Goal: Task Accomplishment & Management: Manage account settings

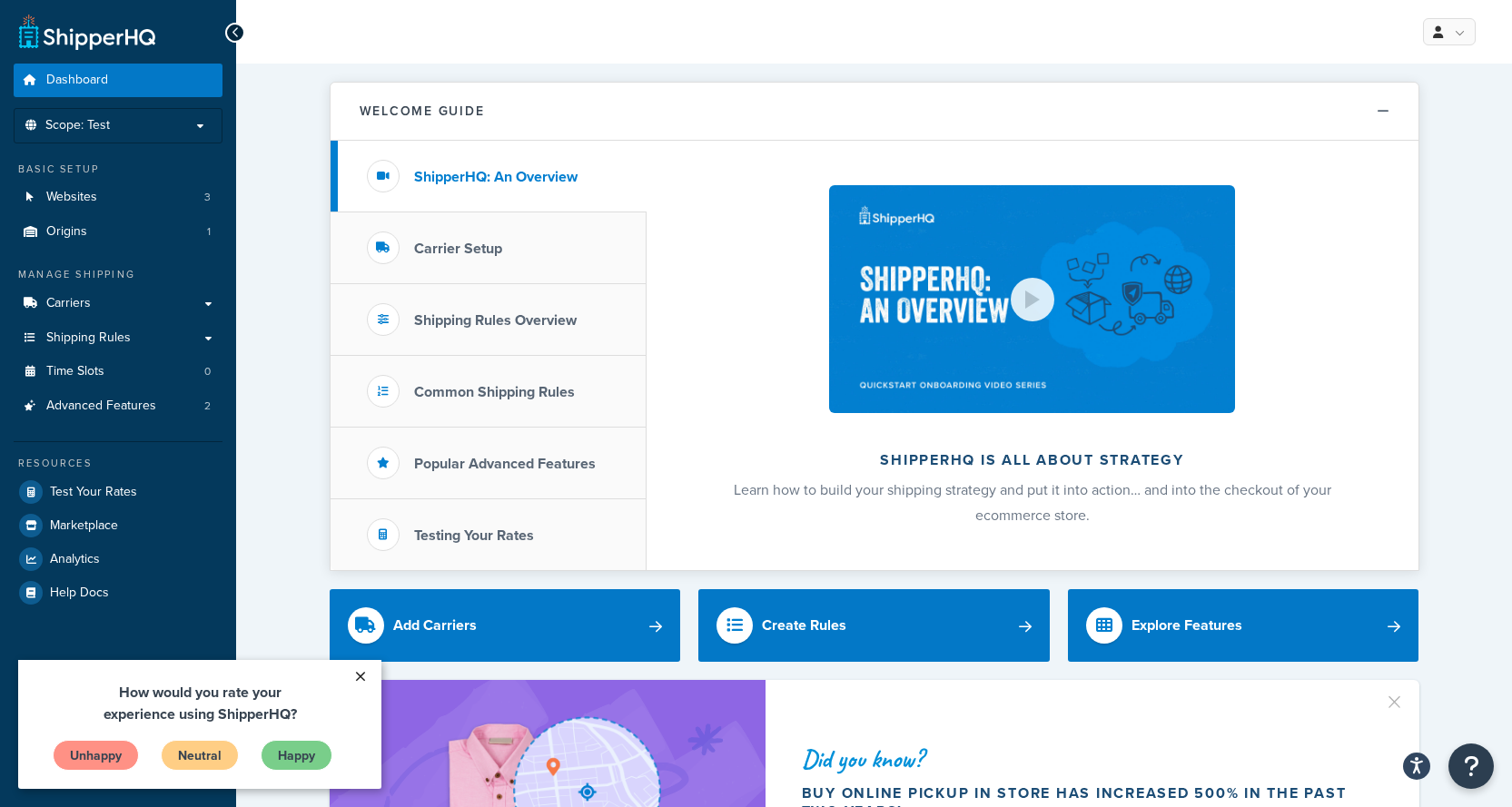
click at [364, 676] on link "×" at bounding box center [360, 676] width 32 height 33
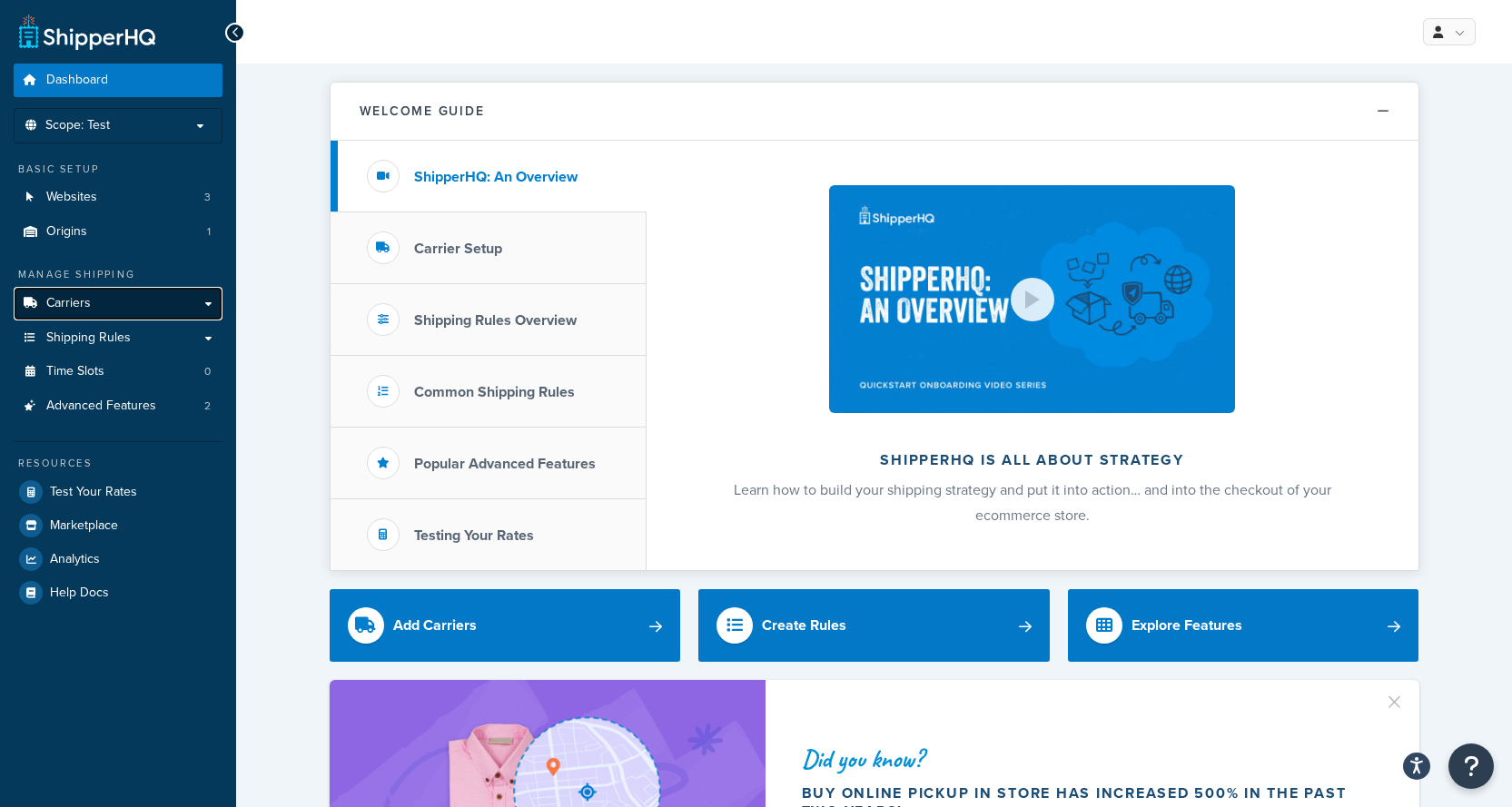
click at [69, 307] on span "Carriers" at bounding box center [68, 303] width 45 height 15
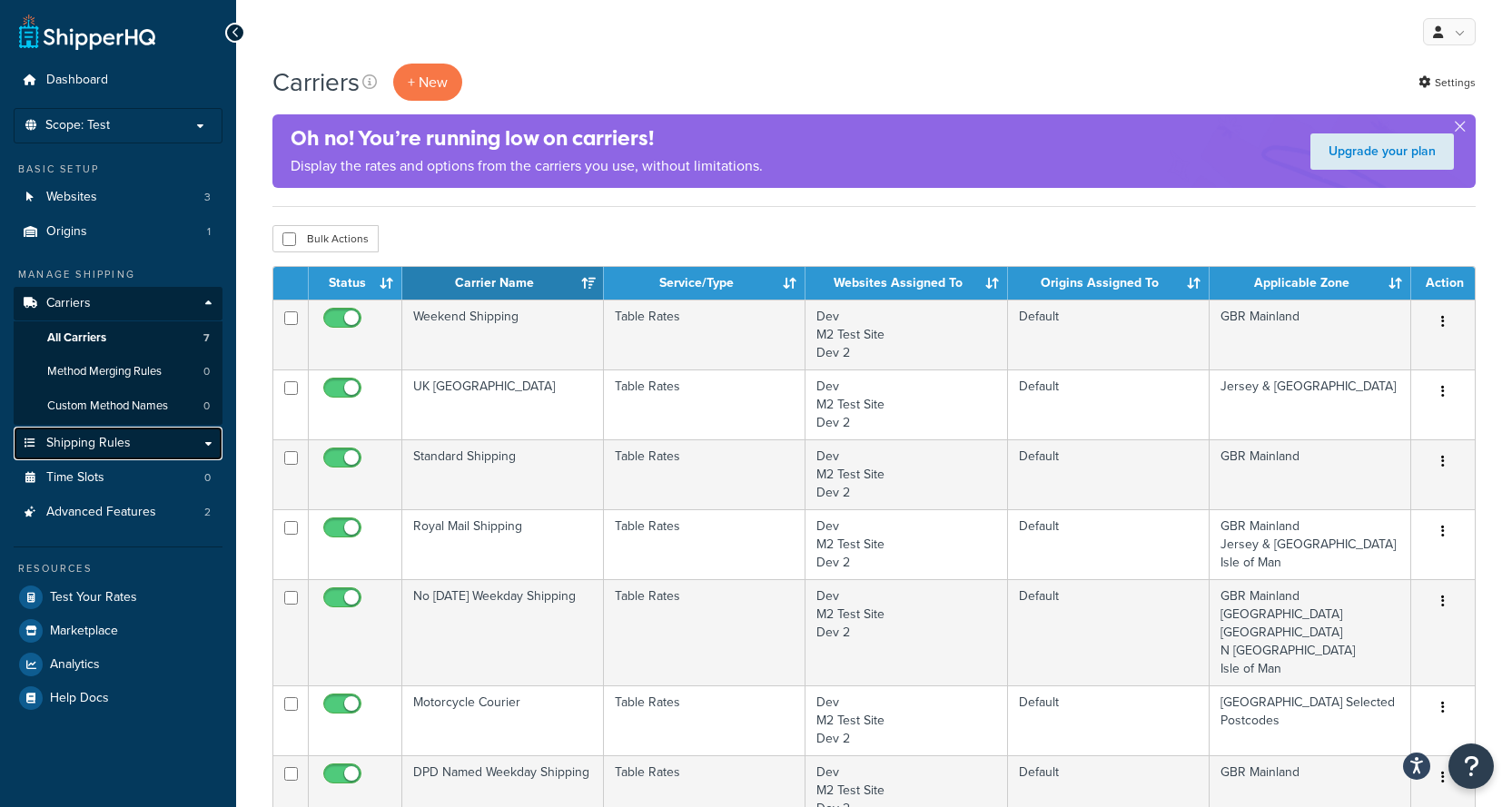
click at [212, 444] on link "Shipping Rules" at bounding box center [117, 442] width 208 height 33
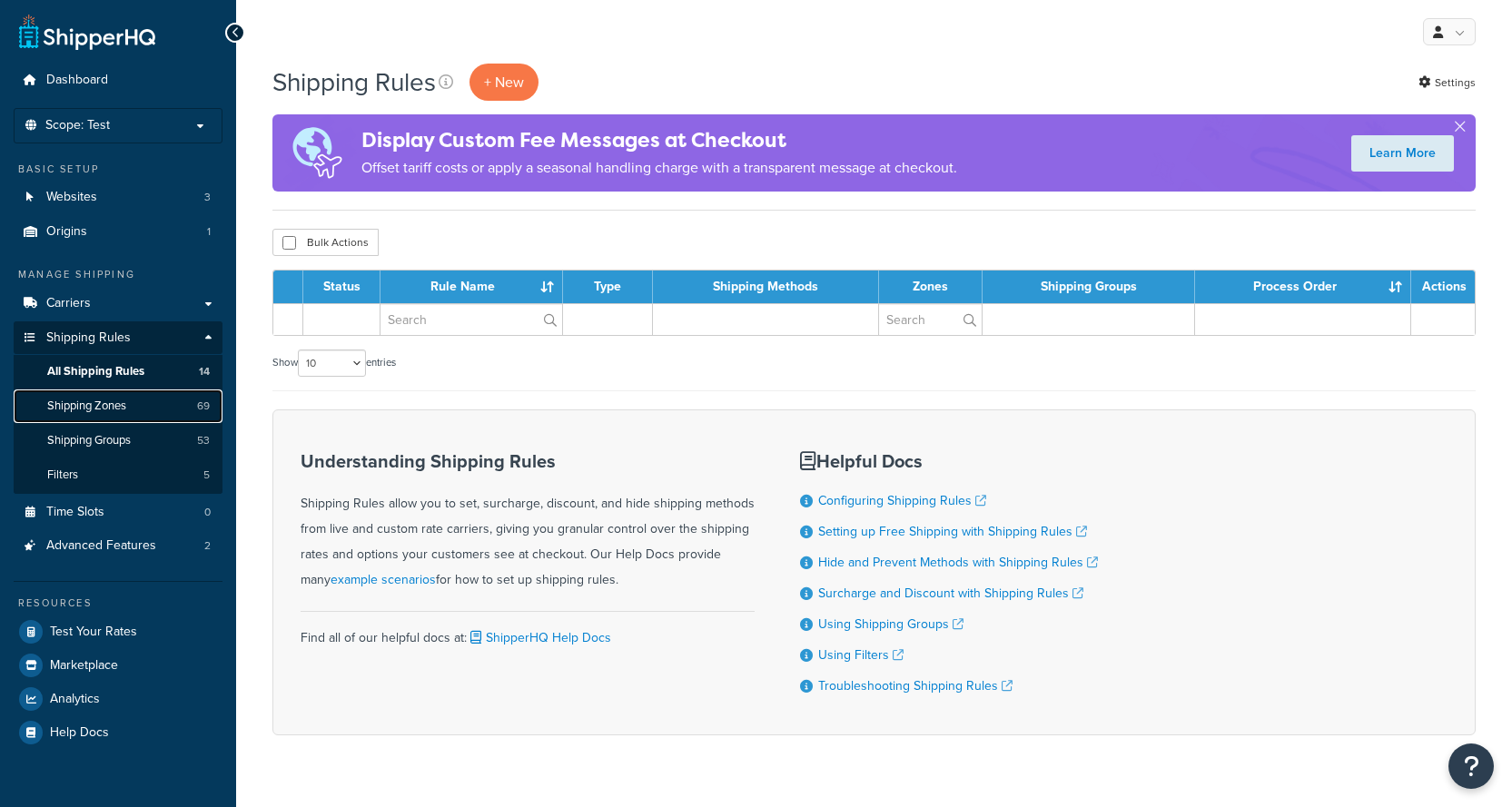
click at [83, 404] on span "Shipping Zones" at bounding box center [86, 406] width 79 height 15
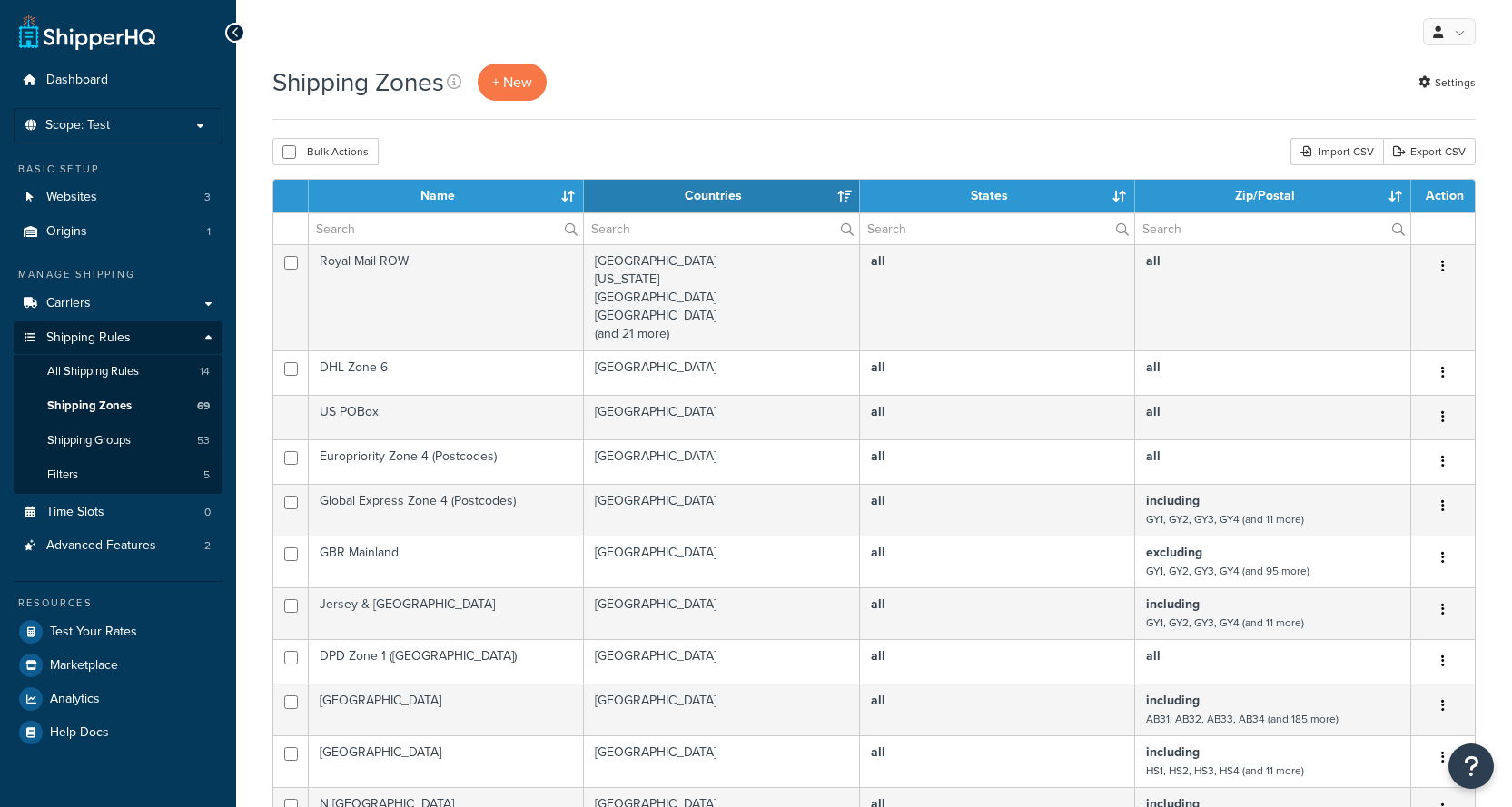
select select "15"
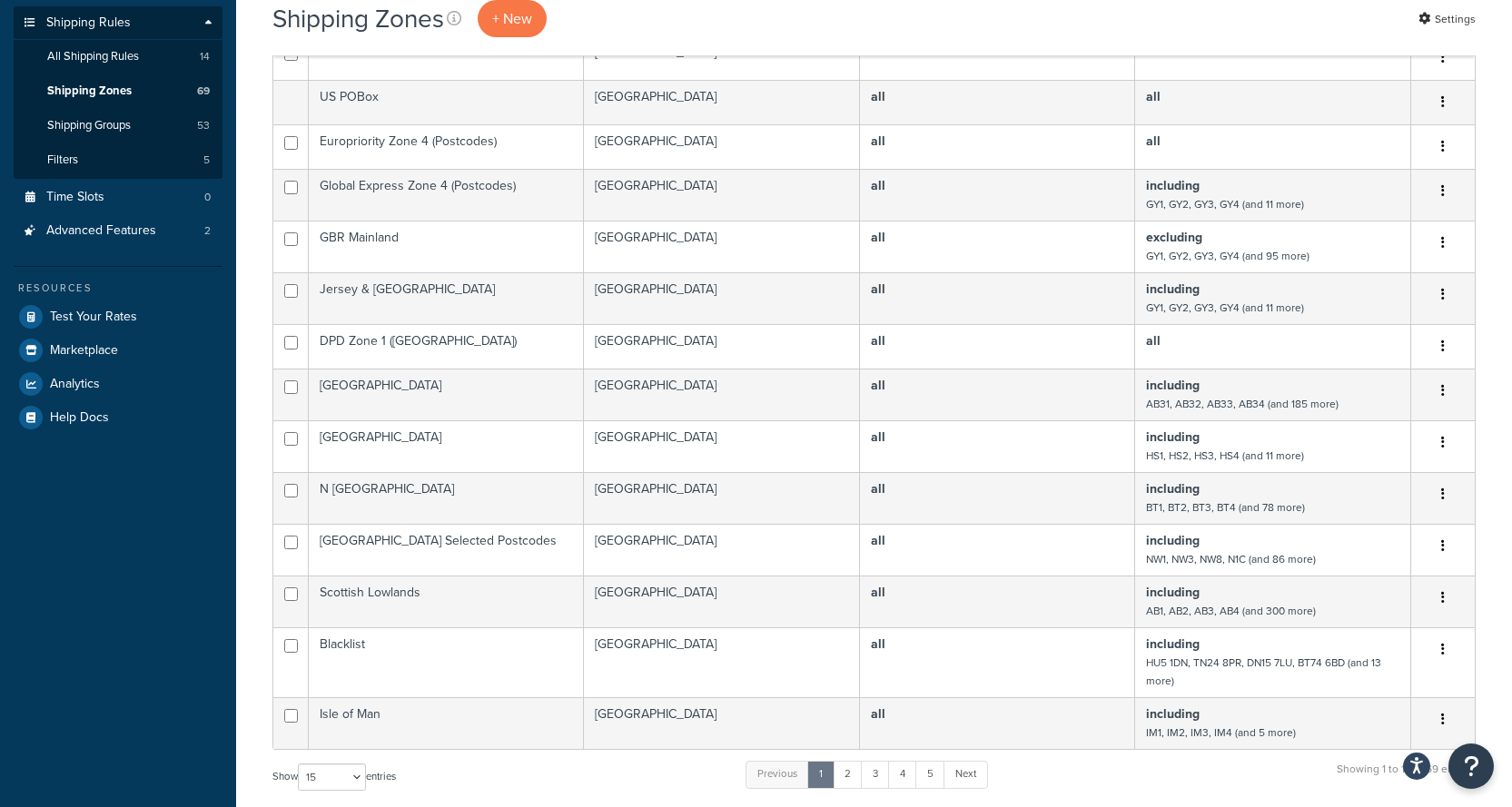
scroll to position [330, 0]
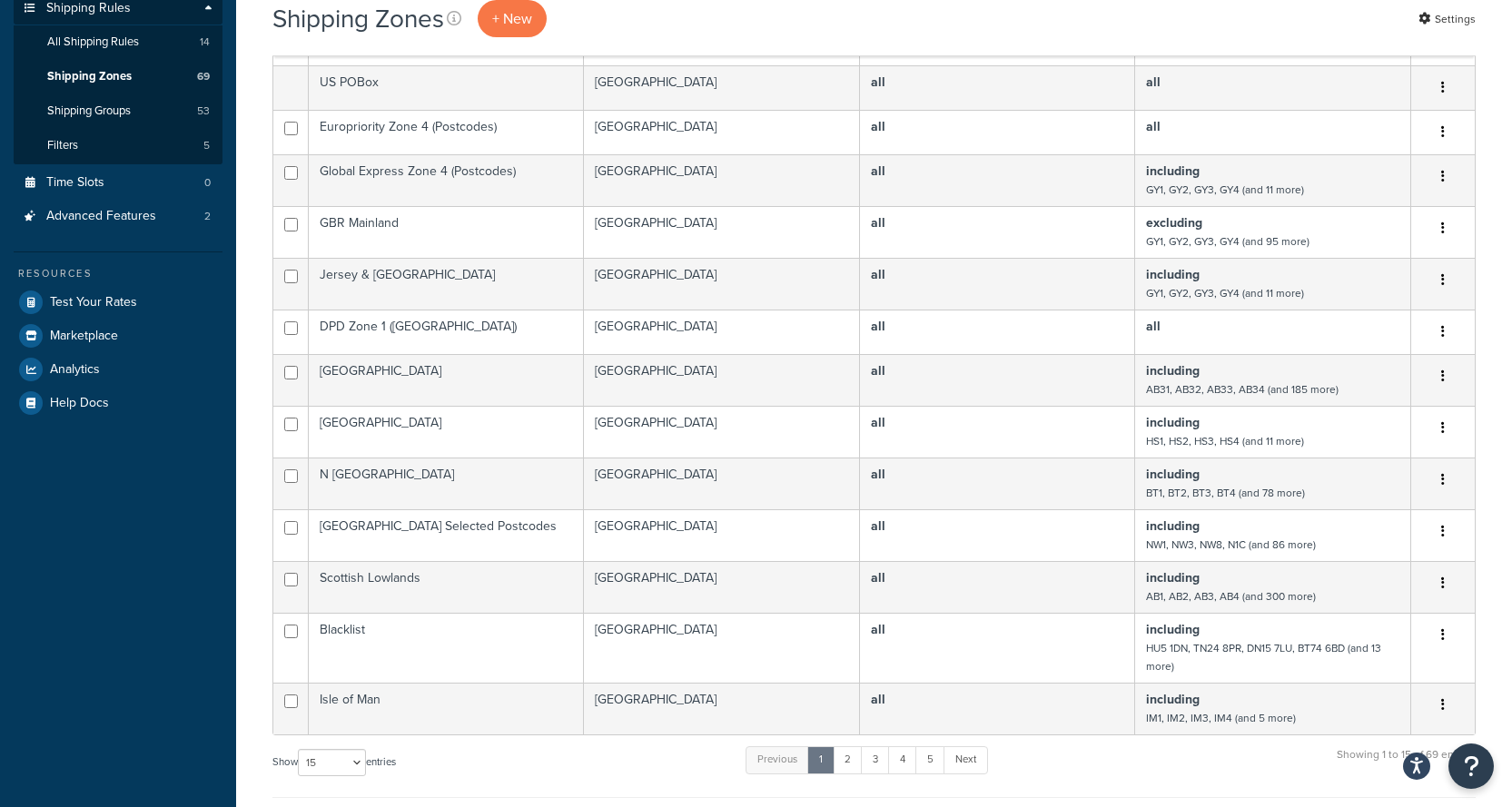
drag, startPoint x: 0, startPoint y: 0, endPoint x: 1520, endPoint y: 456, distance: 1586.9
click at [1511, 456] on html "Press Alt+1 for screen-reader mode, Alt+0 to cancel Accessibility Screen-Reader…" at bounding box center [756, 433] width 1512 height 1526
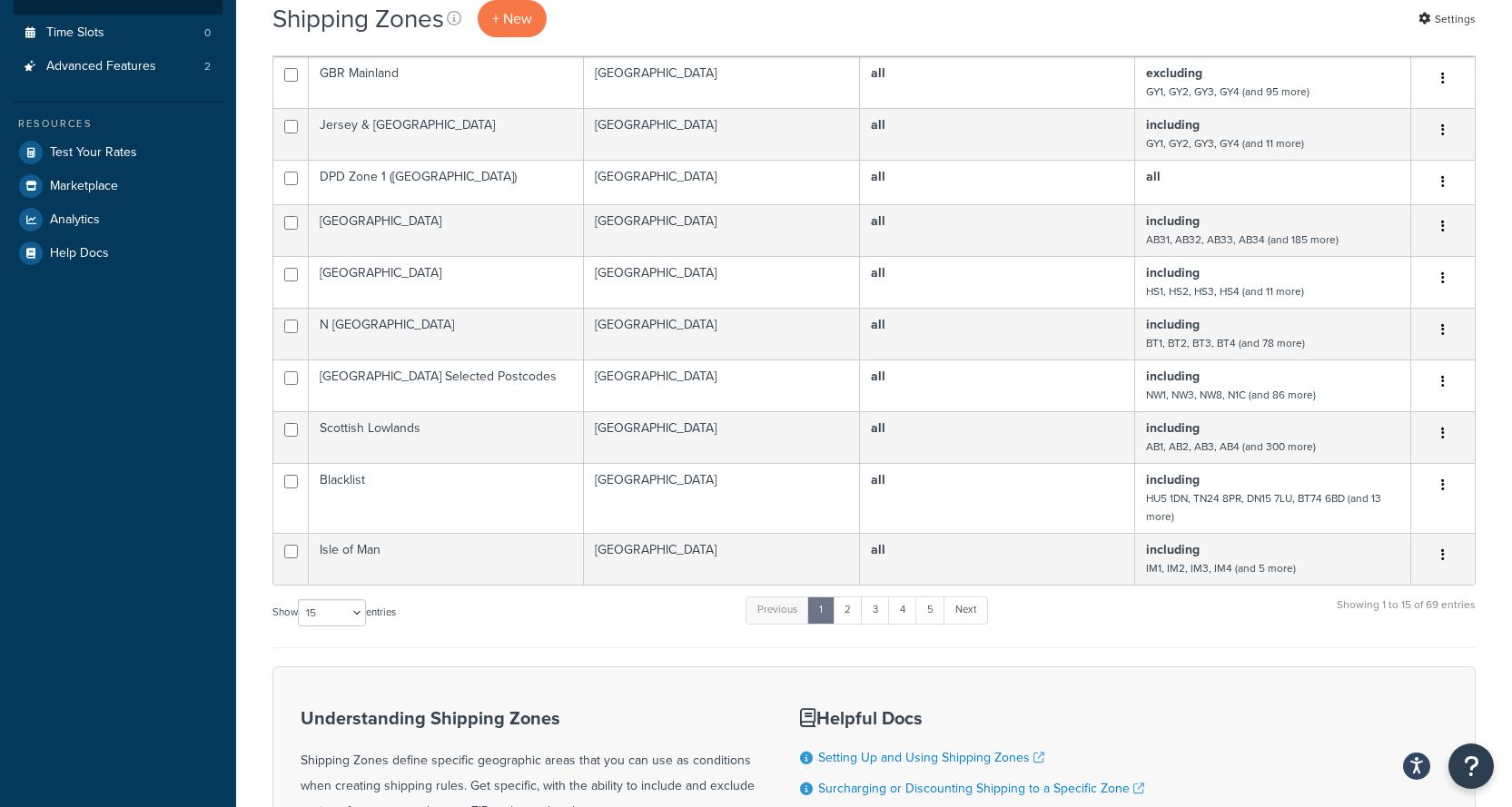
scroll to position [477, 0]
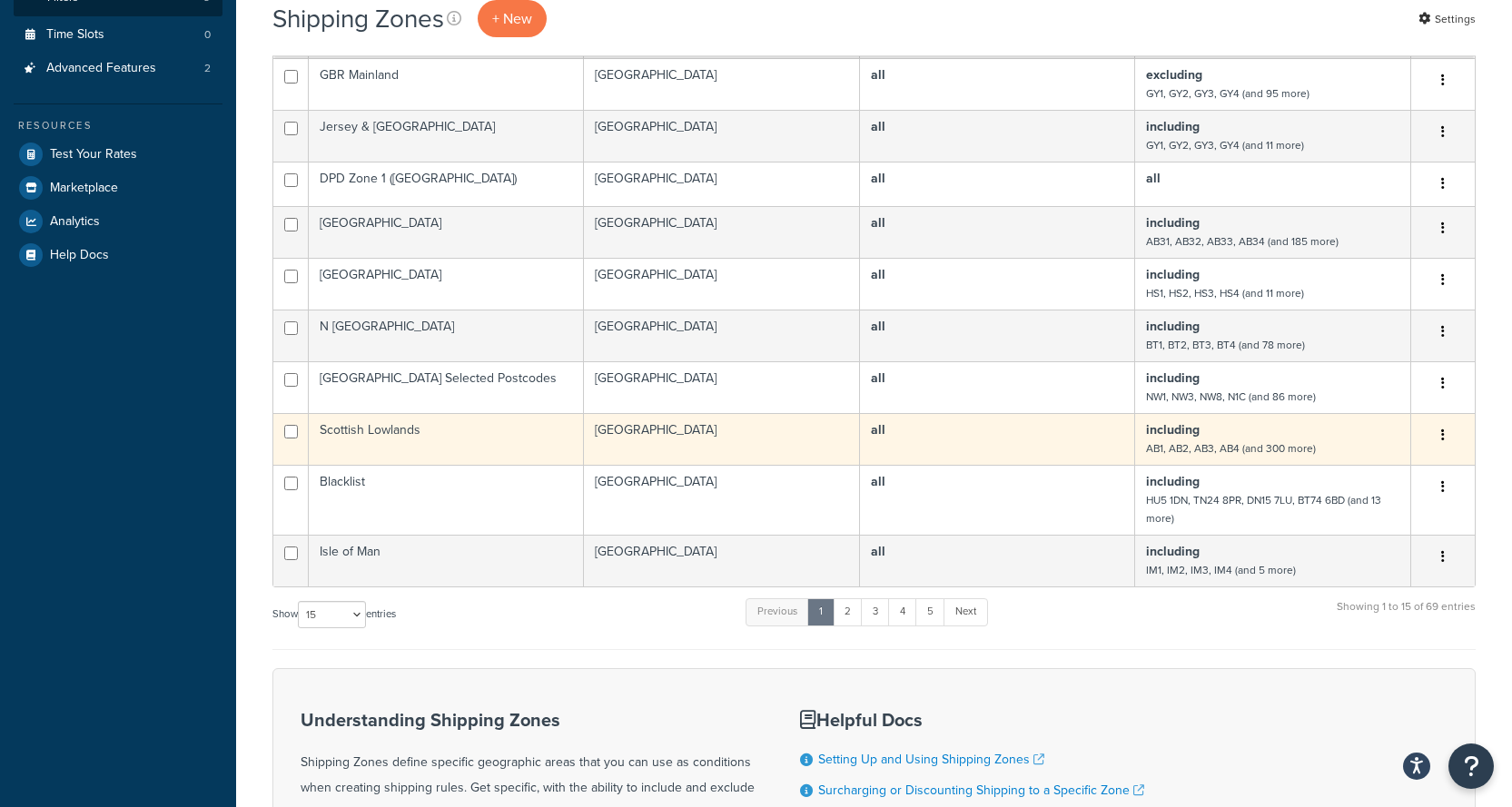
click at [1379, 457] on td "including AB1, AB2, AB3, AB4 (and 300 more)" at bounding box center [1272, 439] width 276 height 52
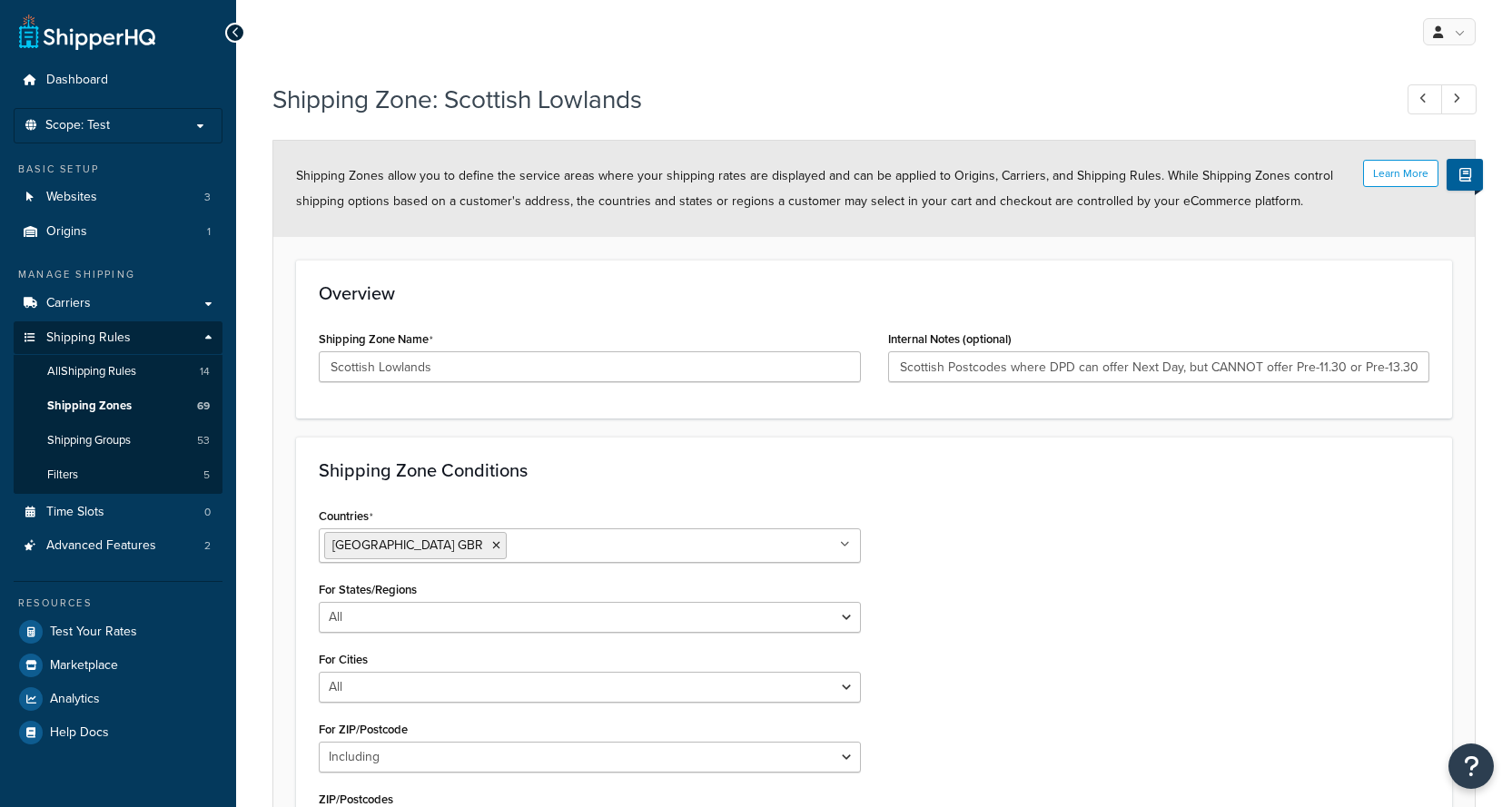
select select "including"
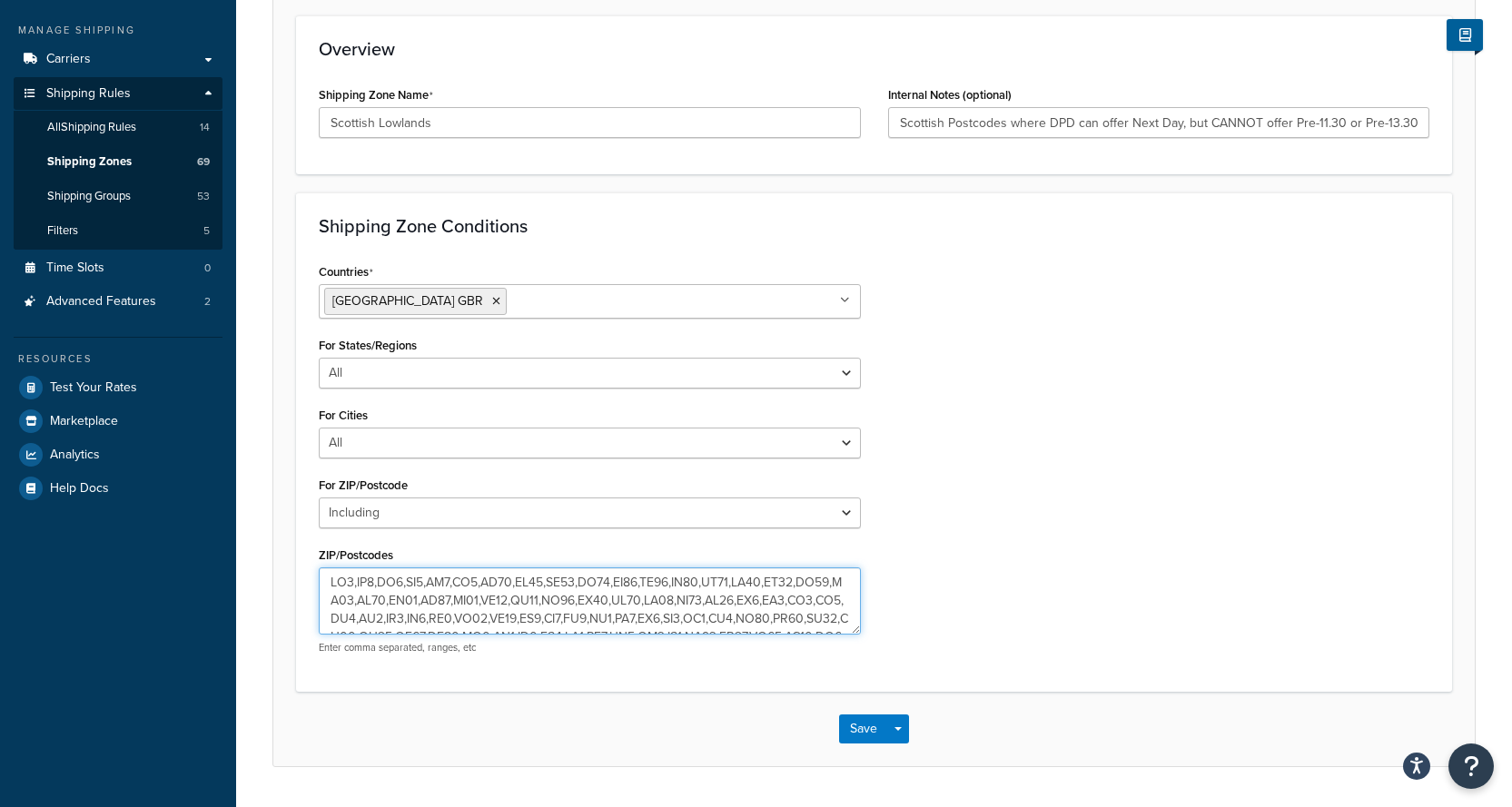
drag, startPoint x: 466, startPoint y: 630, endPoint x: 247, endPoint y: 426, distance: 299.3
click at [247, 426] on div "Shipping Zone: Scottish Lowlands Learn More Shipping Zones allow you to define …" at bounding box center [873, 320] width 1276 height 984
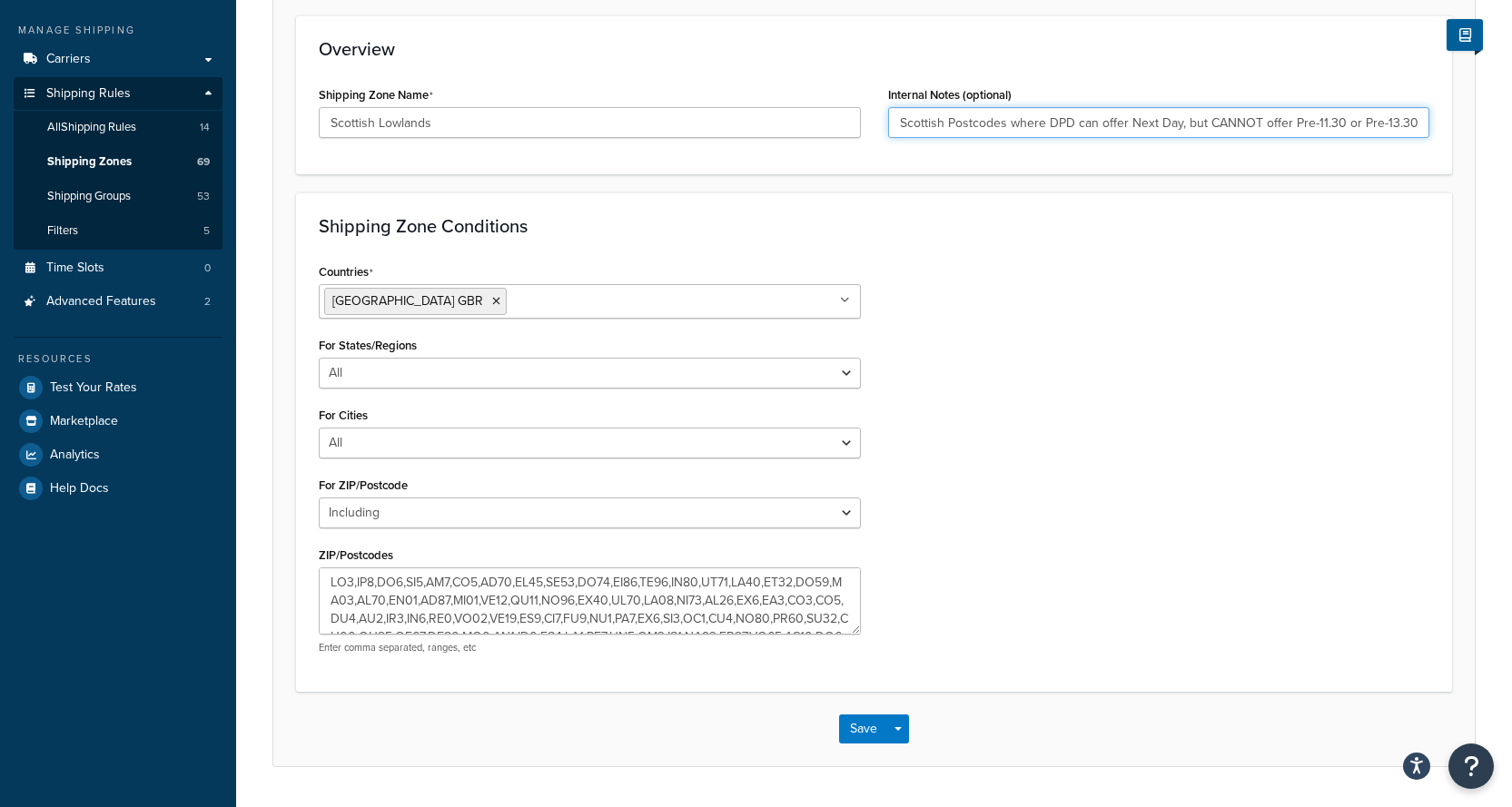
drag, startPoint x: 1049, startPoint y: 123, endPoint x: 1448, endPoint y: 120, distance: 399.0
click at [1448, 120] on div "Overview Shipping Zone Name Scottish Lowlands Internal Notes (optional) Scottis…" at bounding box center [873, 95] width 1156 height 159
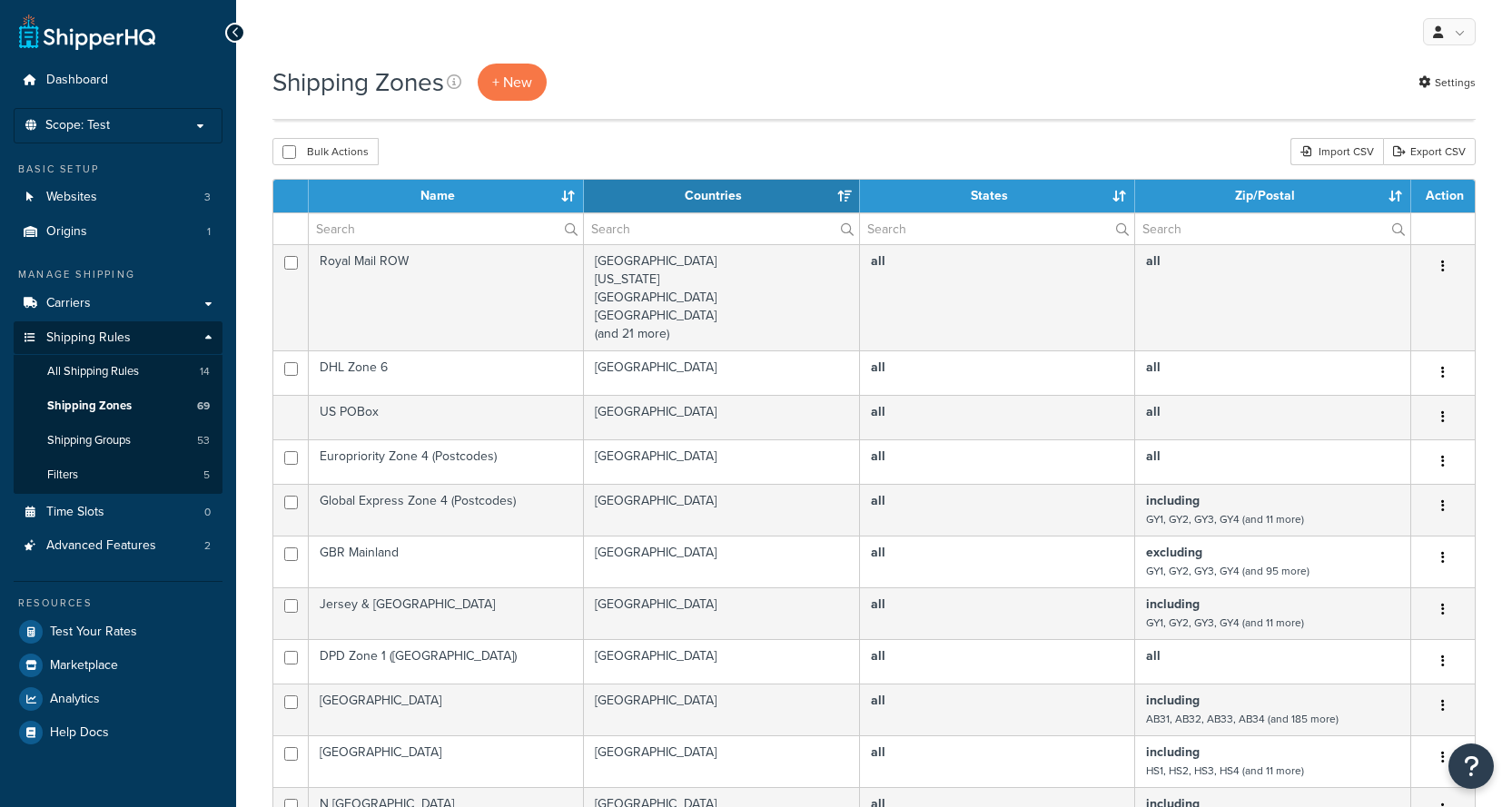
select select "15"
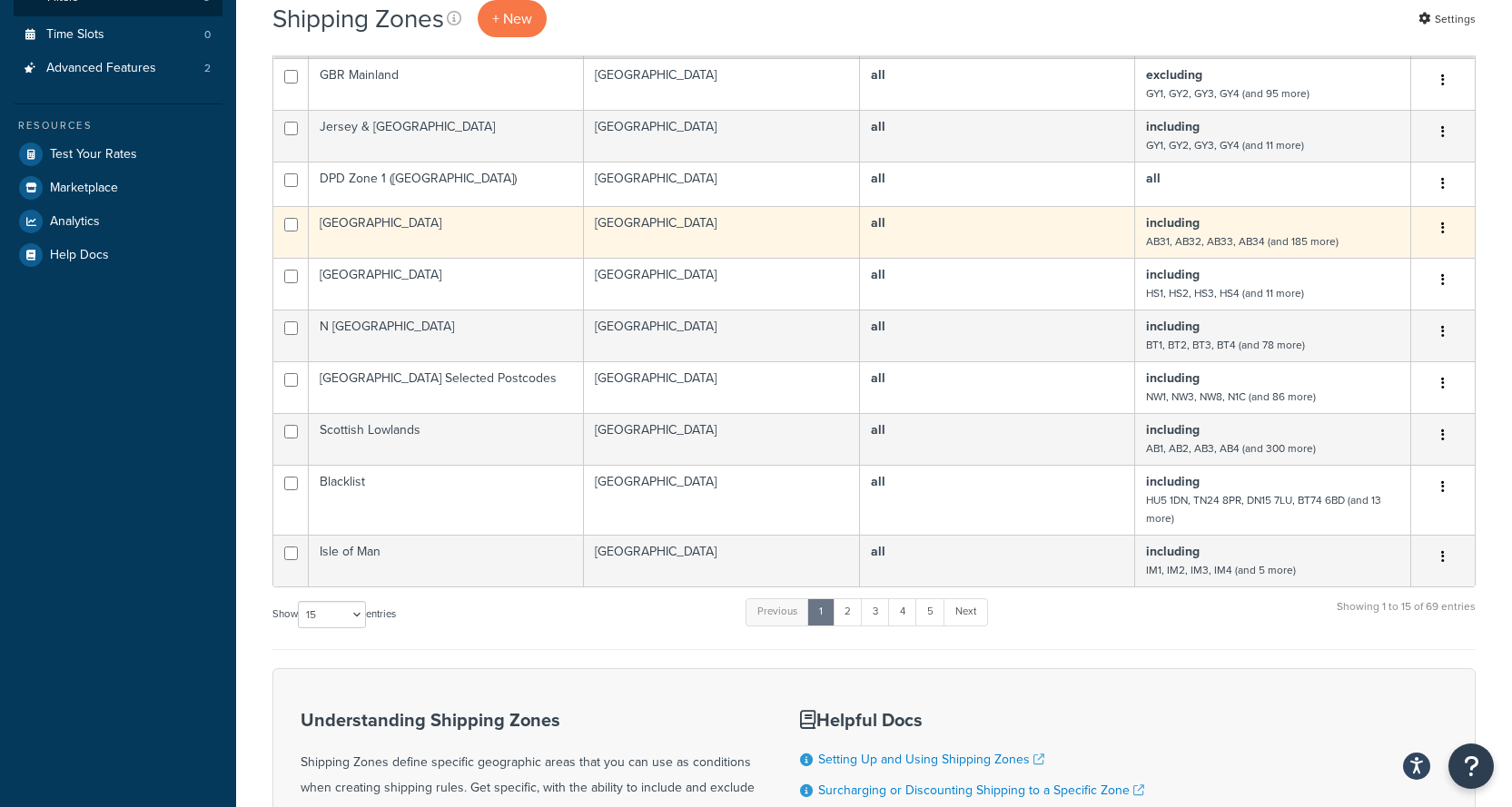
click at [1243, 220] on td "including AB31, AB32, AB33, AB34 (and 185 more)" at bounding box center [1272, 232] width 276 height 52
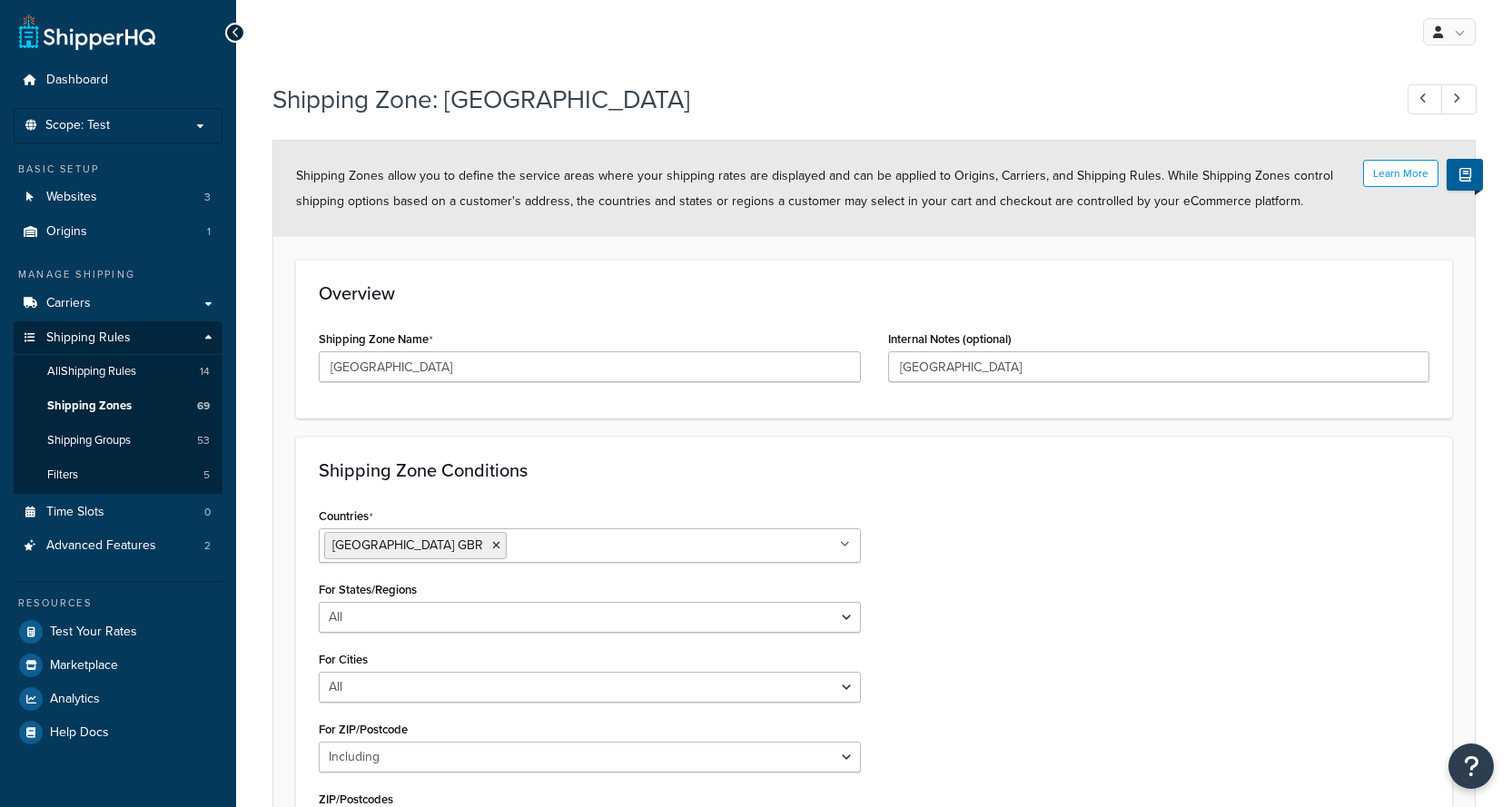
select select "including"
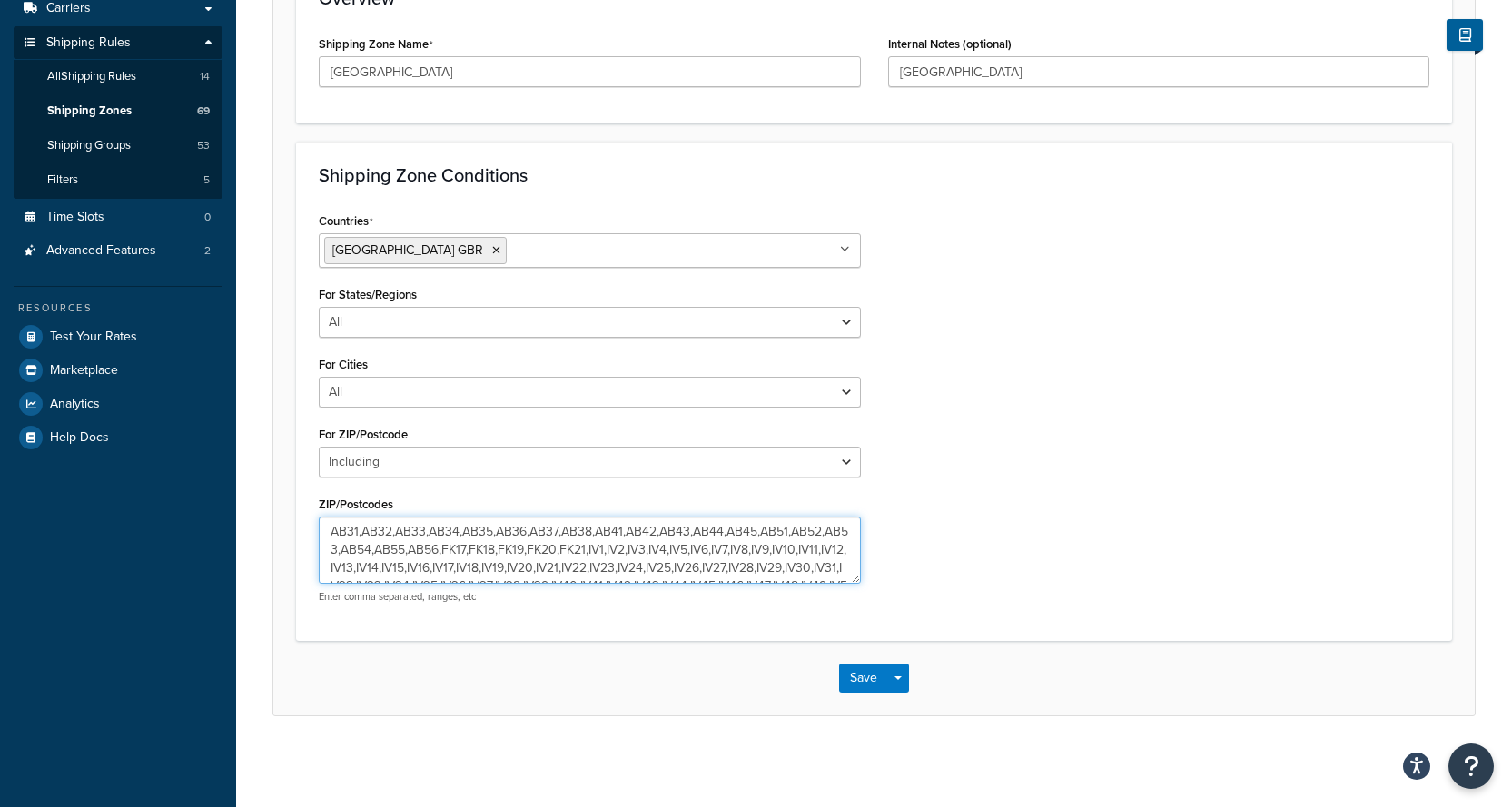
drag, startPoint x: 665, startPoint y: 578, endPoint x: 232, endPoint y: 430, distance: 457.6
click at [232, 430] on div "Dashboard Scope: Test Basic Setup Websites 3 Origins 1 Manage Shipping Carriers…" at bounding box center [756, 257] width 1512 height 1103
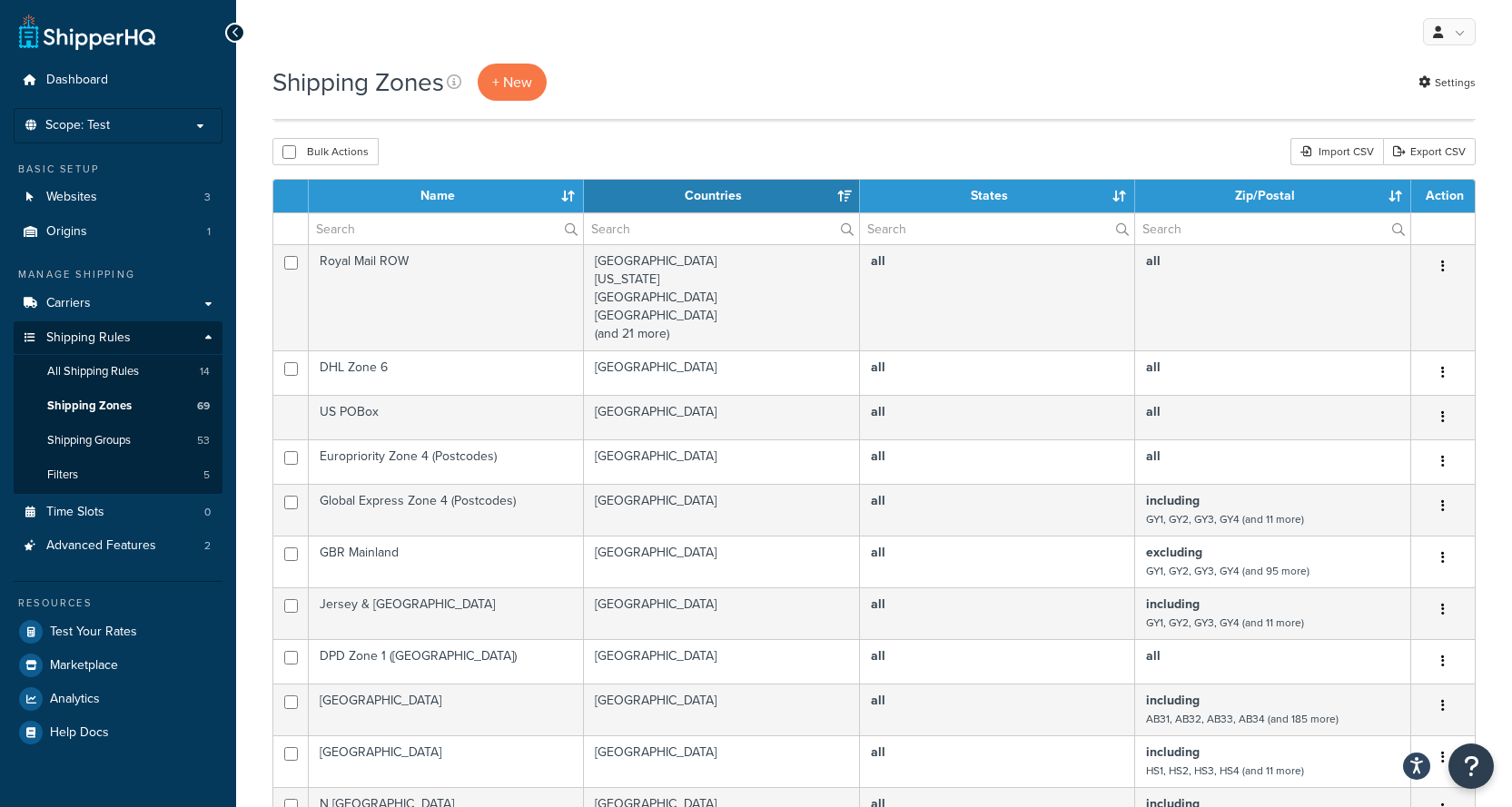
select select "15"
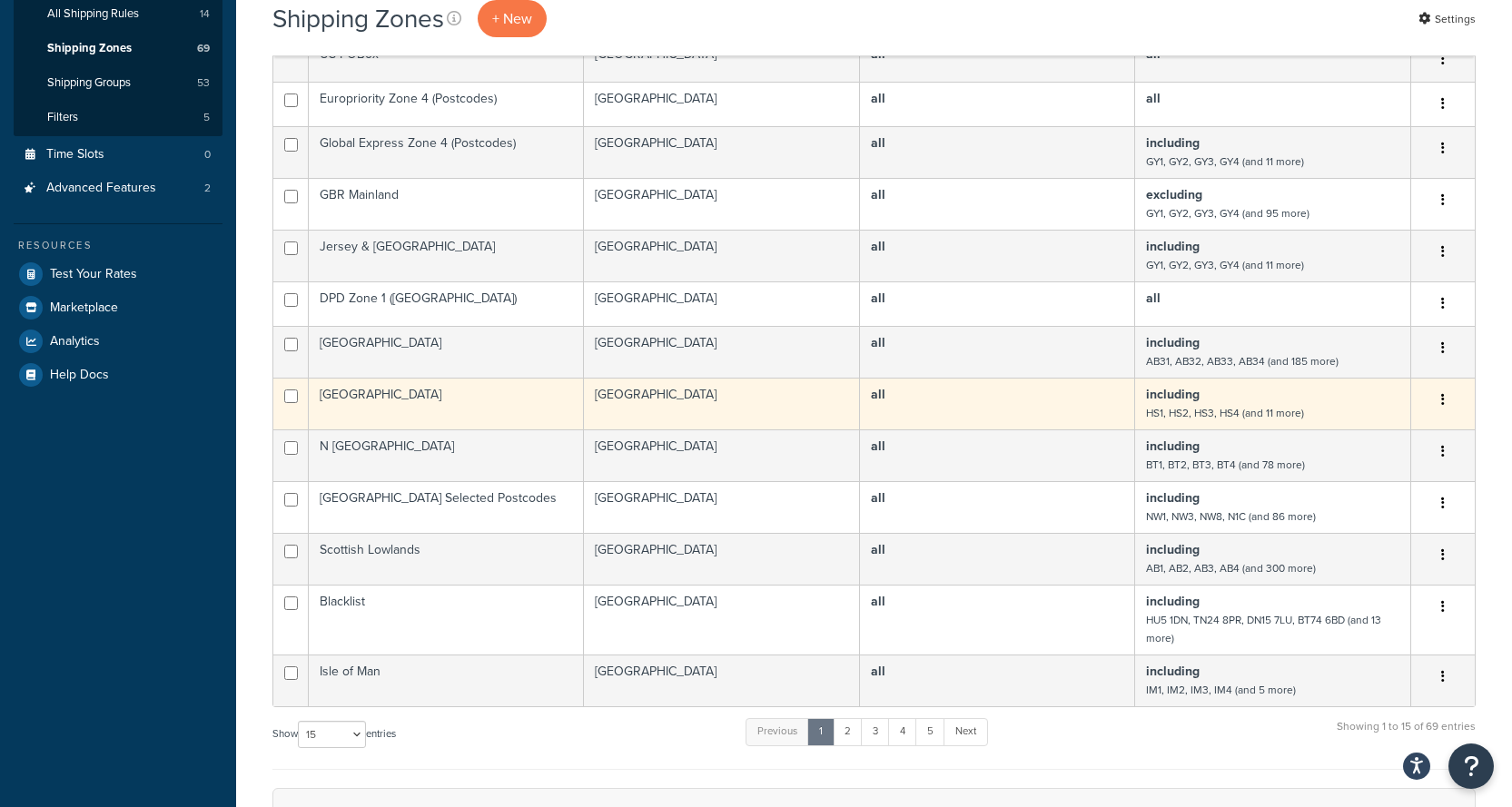
click at [1351, 401] on td "including HS1, HS2, HS3, HS4 (and 11 more)" at bounding box center [1272, 404] width 276 height 52
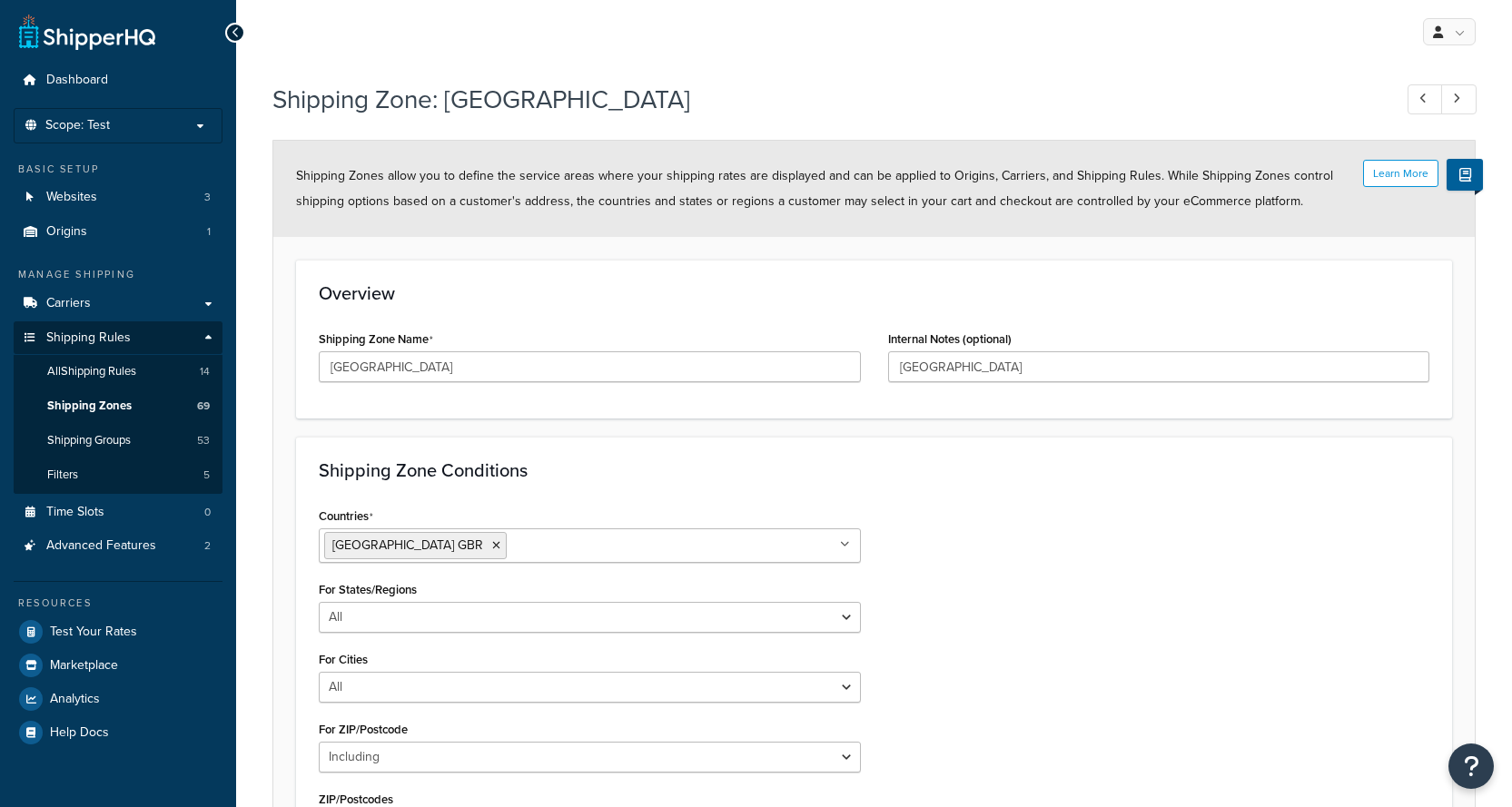
select select "including"
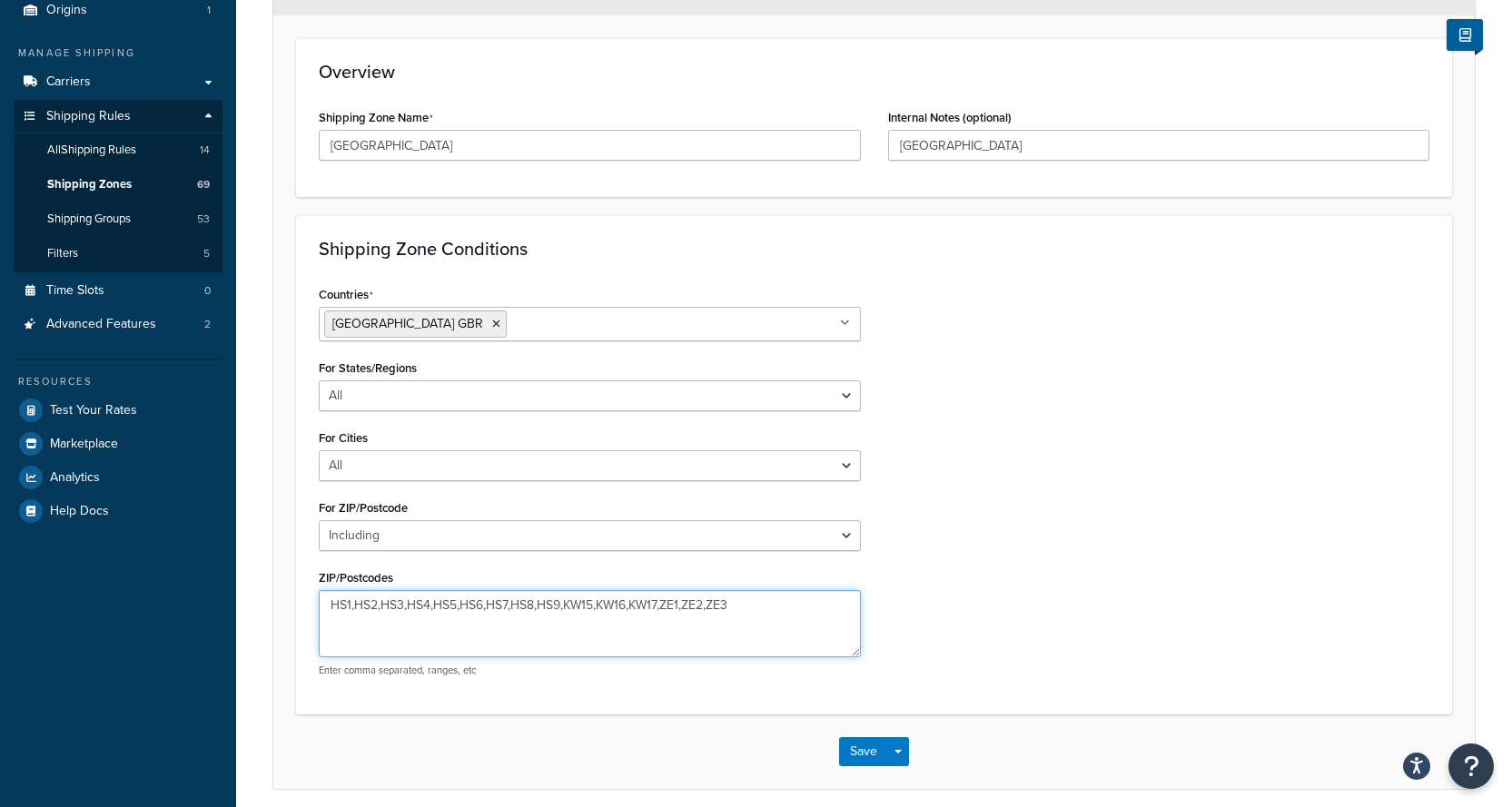
drag, startPoint x: 619, startPoint y: 599, endPoint x: 292, endPoint y: 601, distance: 327.0
click at [292, 601] on form "Learn More Shipping Zones allow you to define the service areas where your ship…" at bounding box center [873, 353] width 1201 height 869
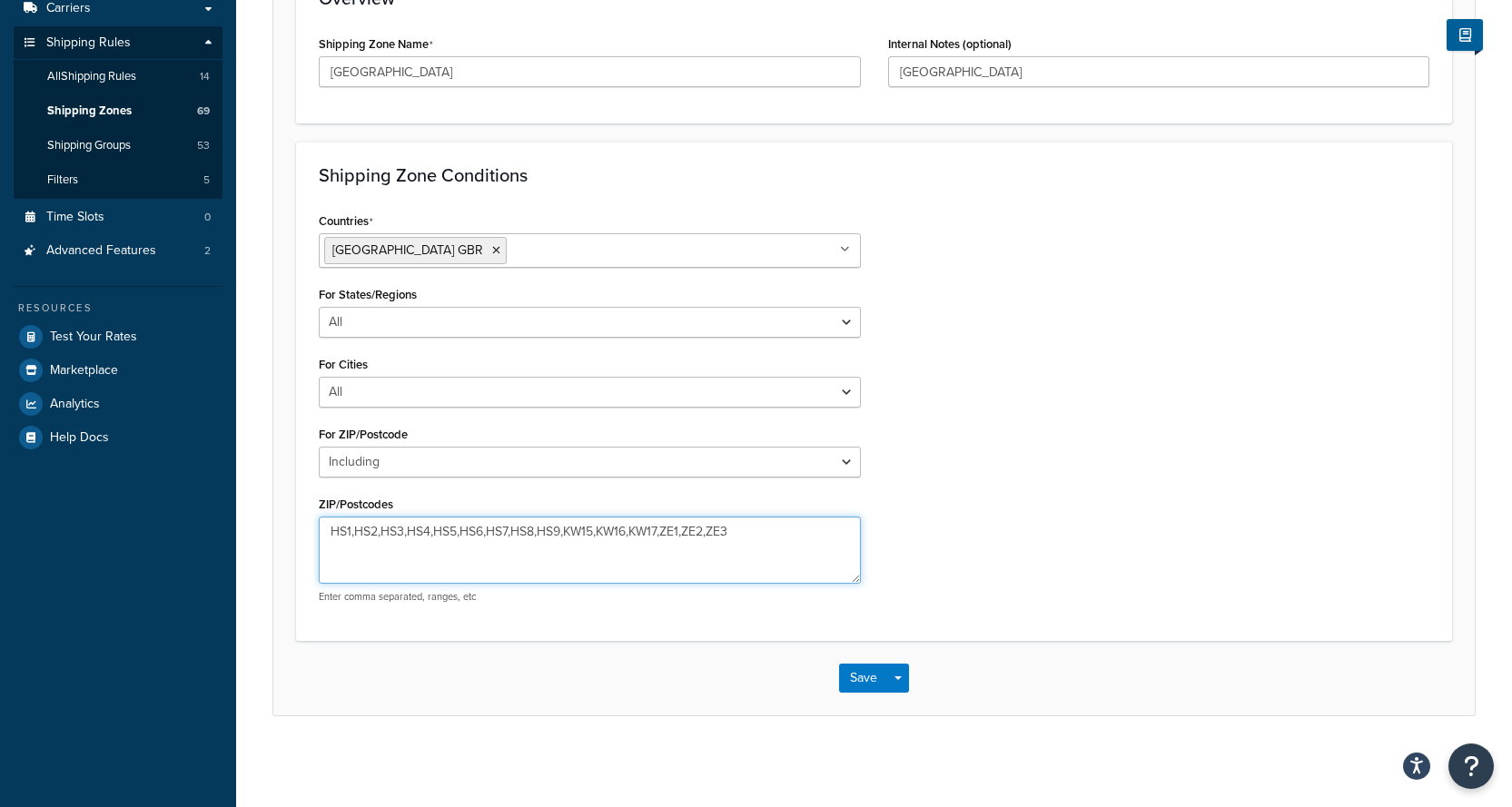
scroll to position [0, 0]
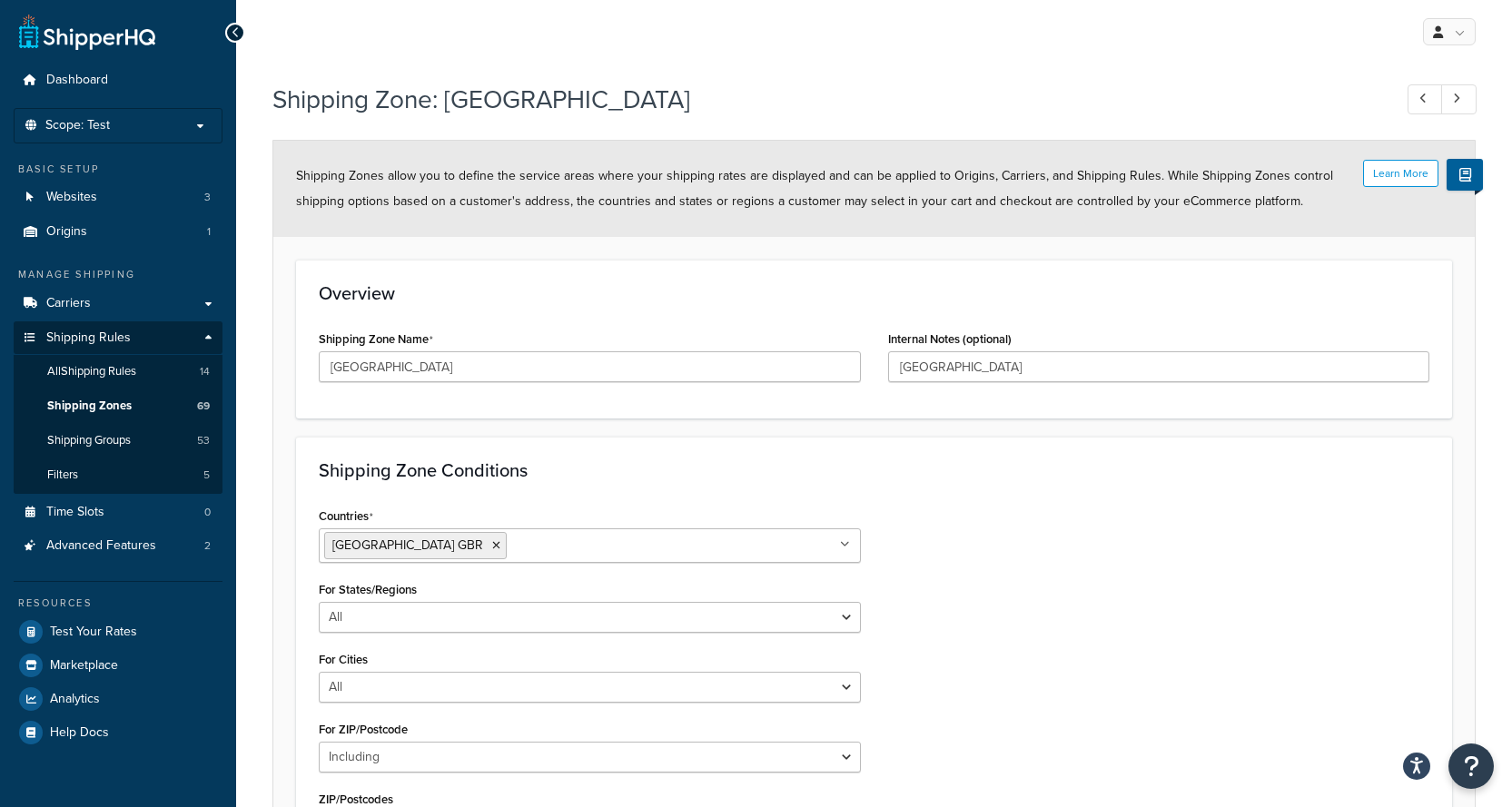
click at [407, 9] on div "My Profile Billing Global Settings Contact Us Logout" at bounding box center [873, 31] width 1276 height 63
